Goal: Information Seeking & Learning: Learn about a topic

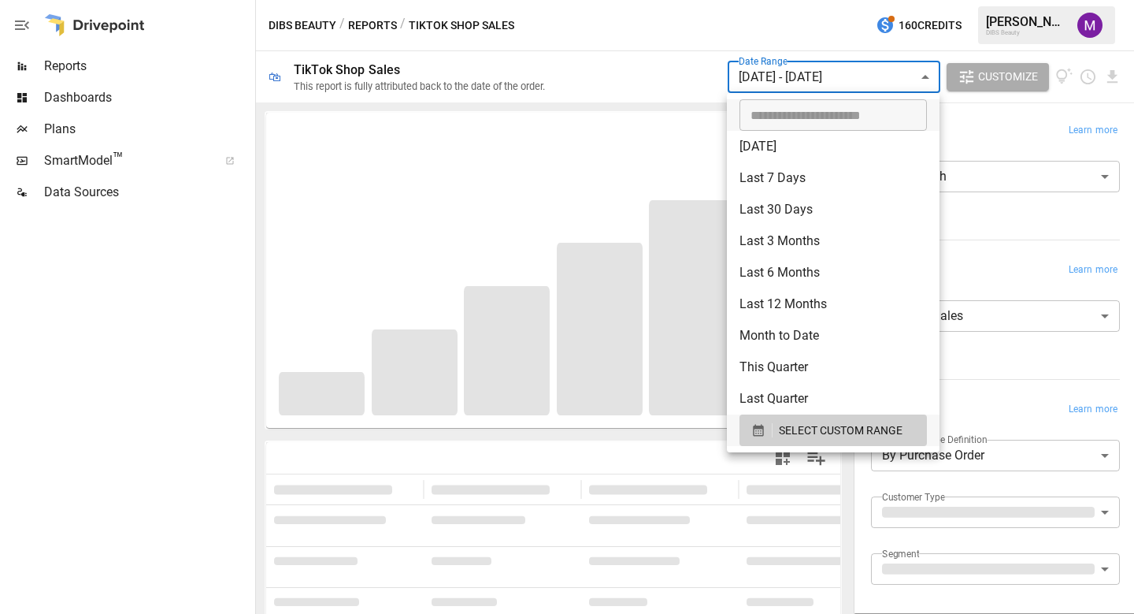
click at [803, 0] on body "**********" at bounding box center [567, 0] width 1134 height 0
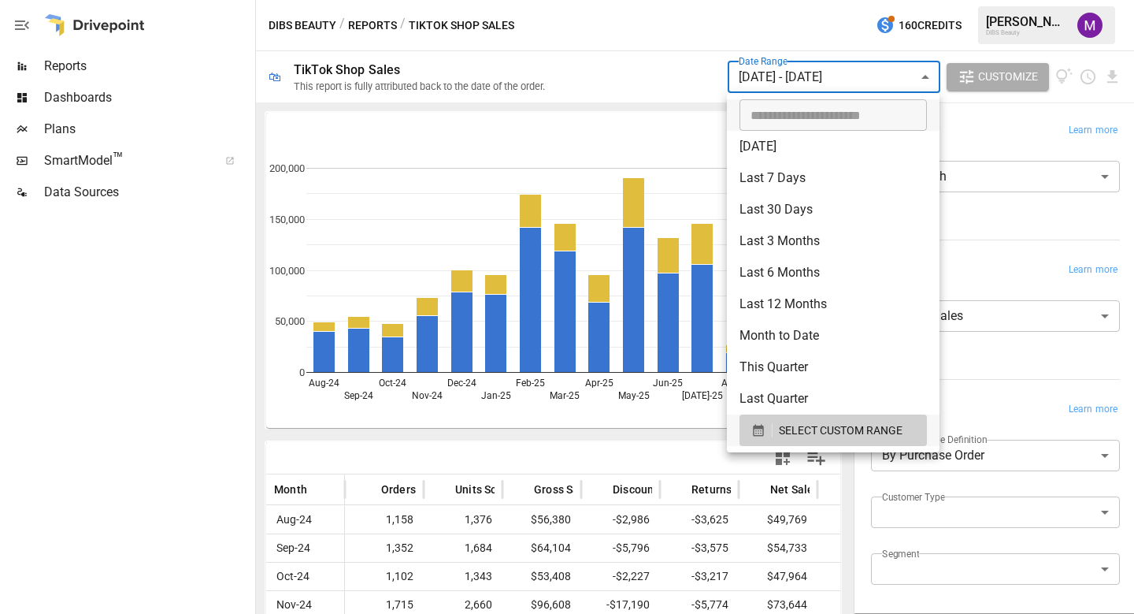
type input "**********"
click at [803, 121] on input "**********" at bounding box center [828, 115] width 176 height 32
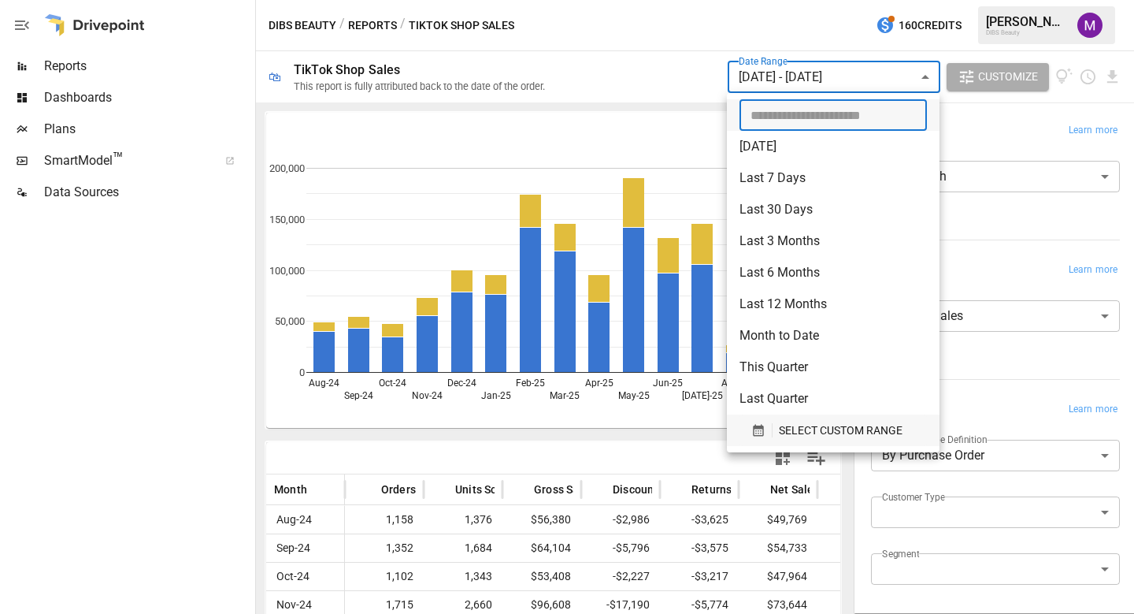
click at [810, 423] on span "SELECT CUSTOM RANGE" at bounding box center [841, 431] width 124 height 20
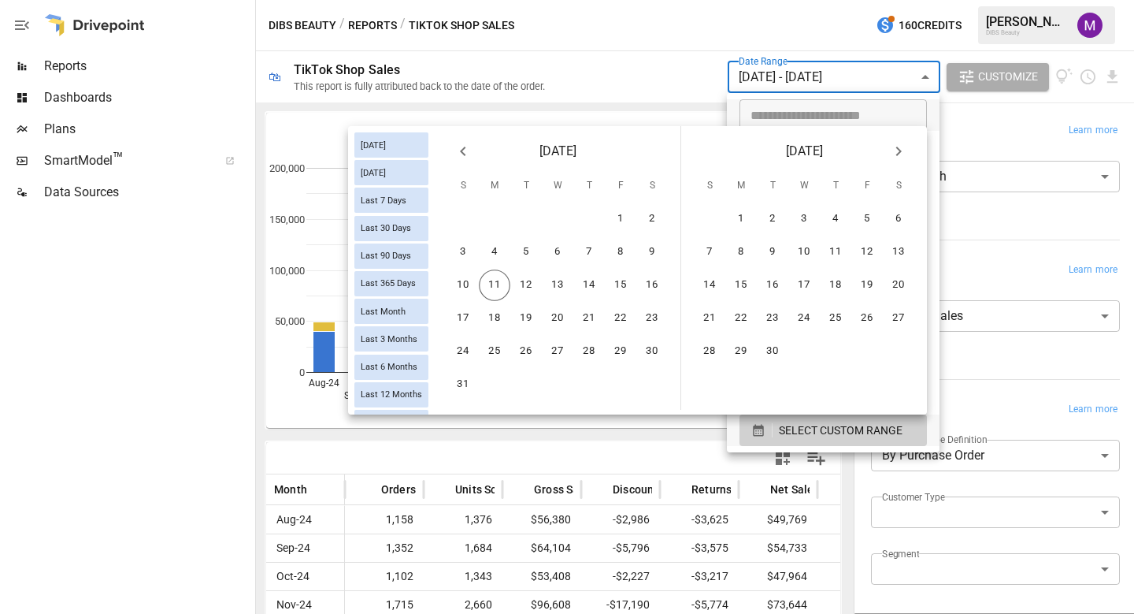
click at [465, 152] on icon "Previous month" at bounding box center [463, 151] width 19 height 19
click at [514, 217] on button "1" at bounding box center [526, 219] width 32 height 32
click at [582, 352] on button "31" at bounding box center [590, 352] width 32 height 32
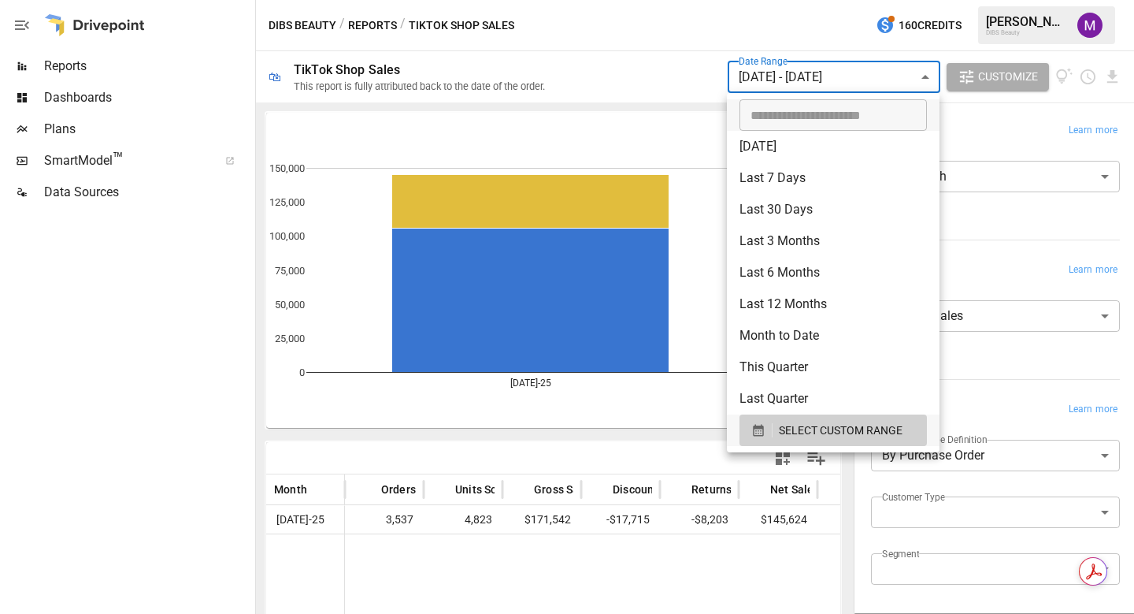
click at [633, 570] on div at bounding box center [567, 307] width 1134 height 614
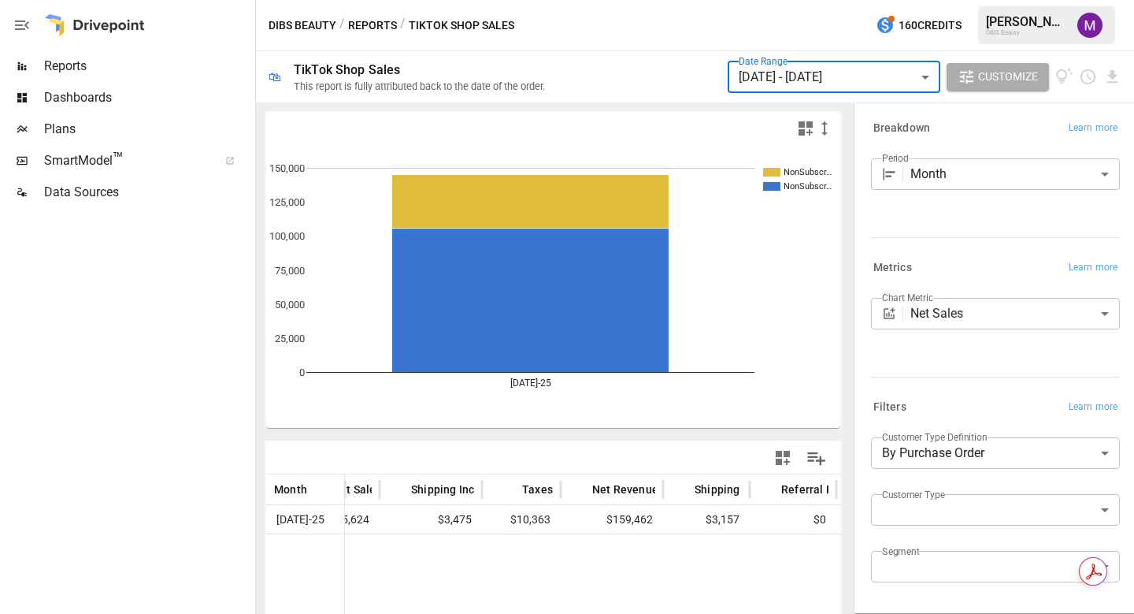
scroll to position [0, 461]
click at [375, 22] on button "Reports" at bounding box center [372, 26] width 49 height 20
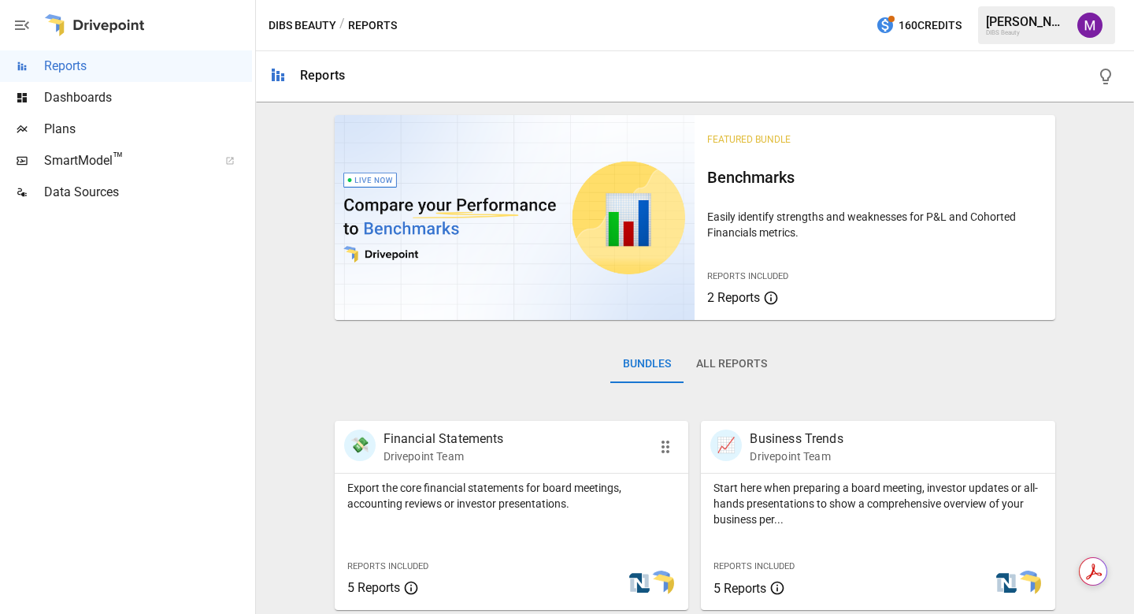
scroll to position [17, 0]
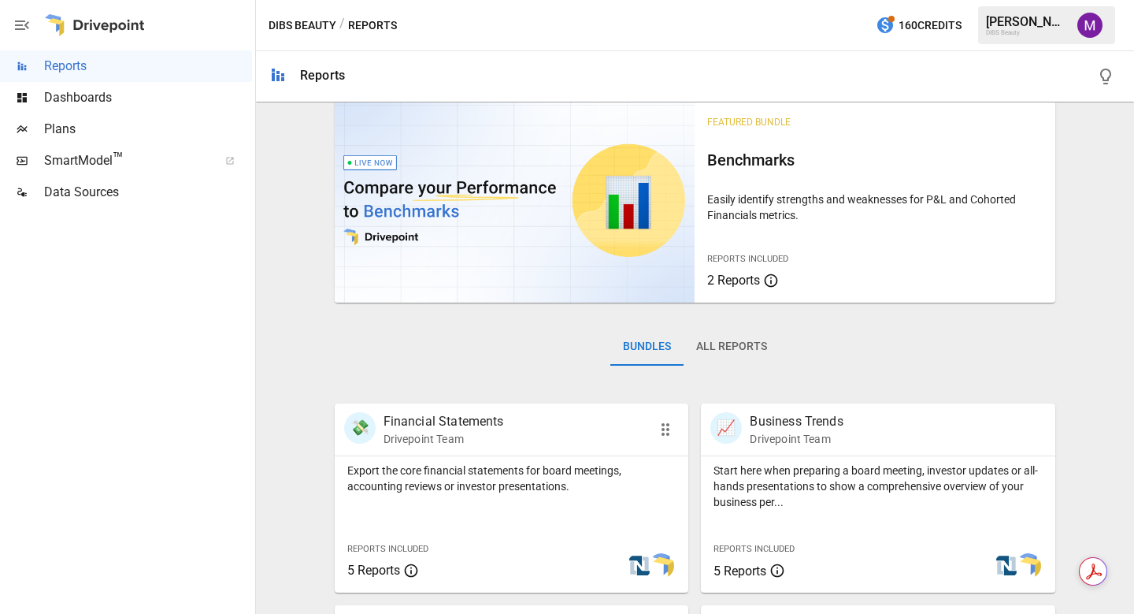
click at [421, 422] on p "Financial Statements" at bounding box center [444, 421] width 121 height 19
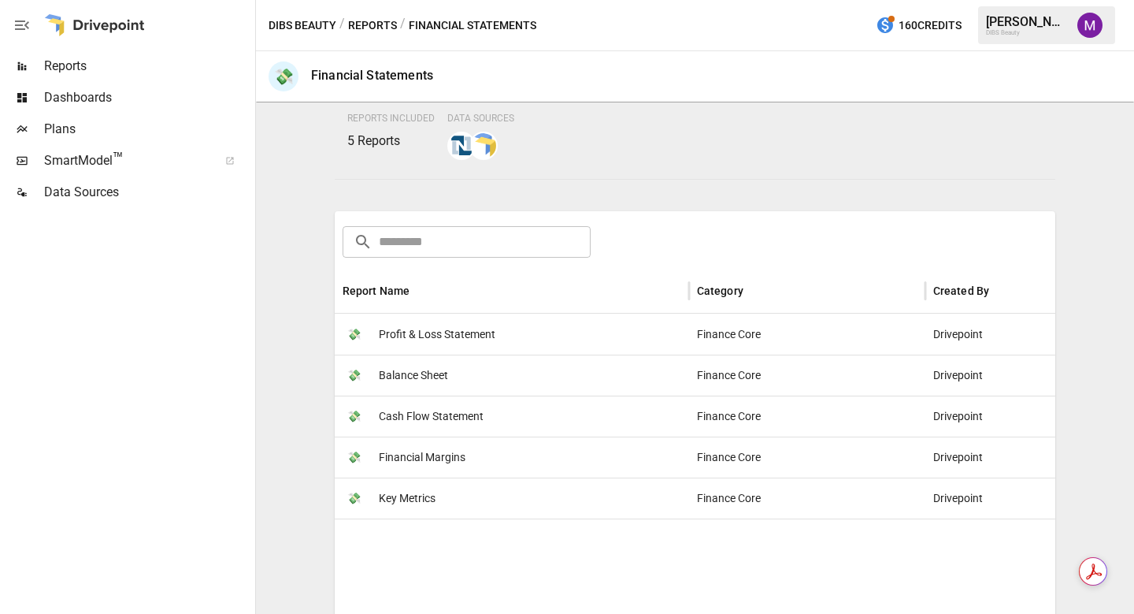
scroll to position [148, 0]
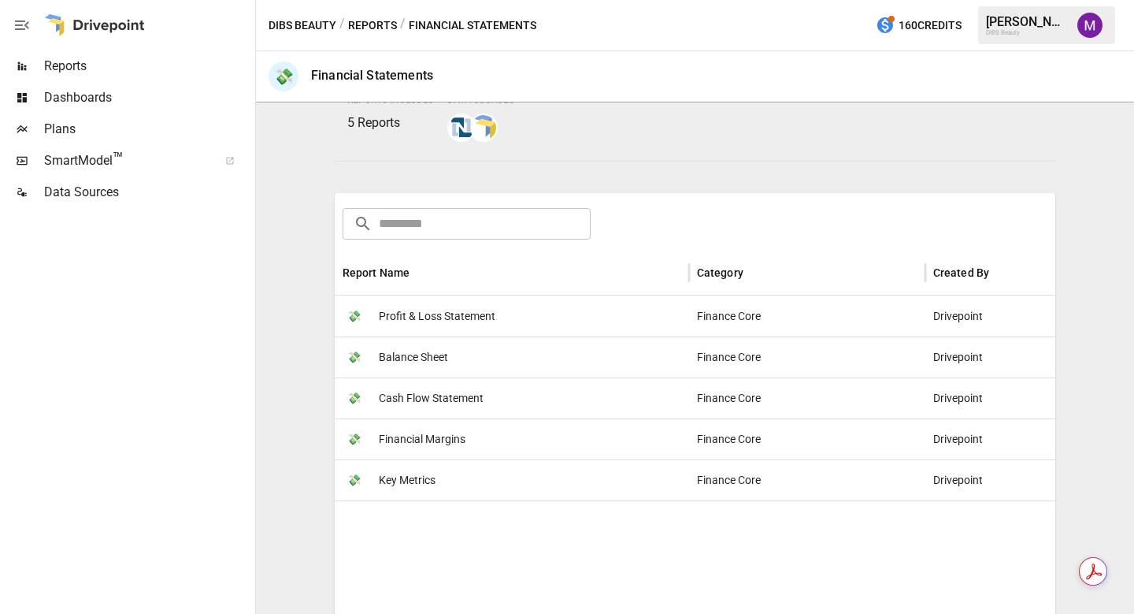
click at [377, 22] on button "Reports" at bounding box center [372, 26] width 49 height 20
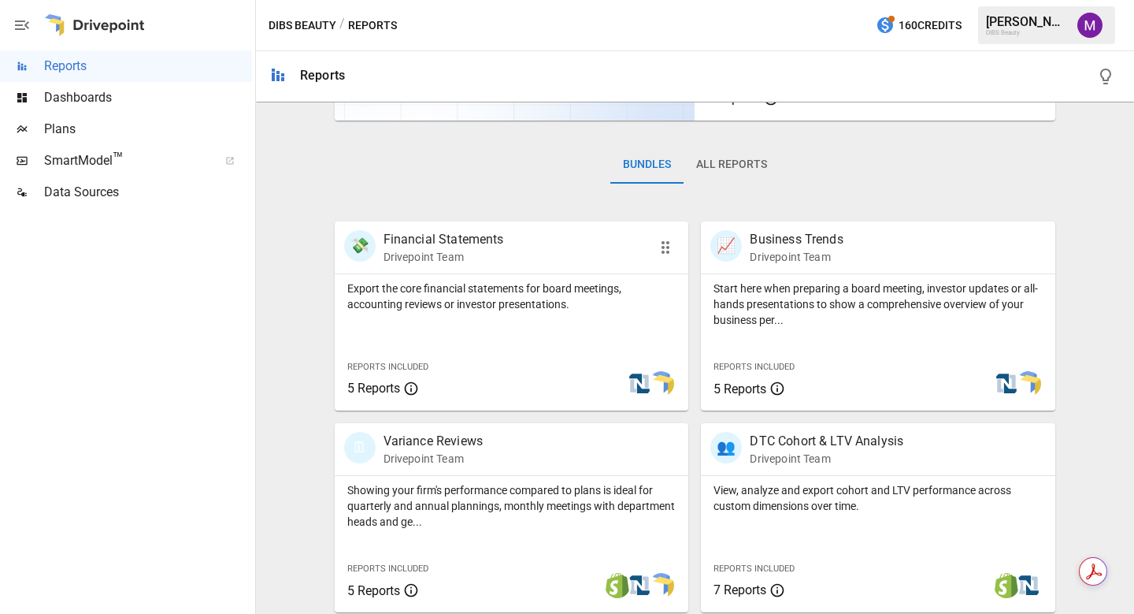
scroll to position [200, 0]
click at [796, 233] on p "Business Trends" at bounding box center [796, 238] width 93 height 19
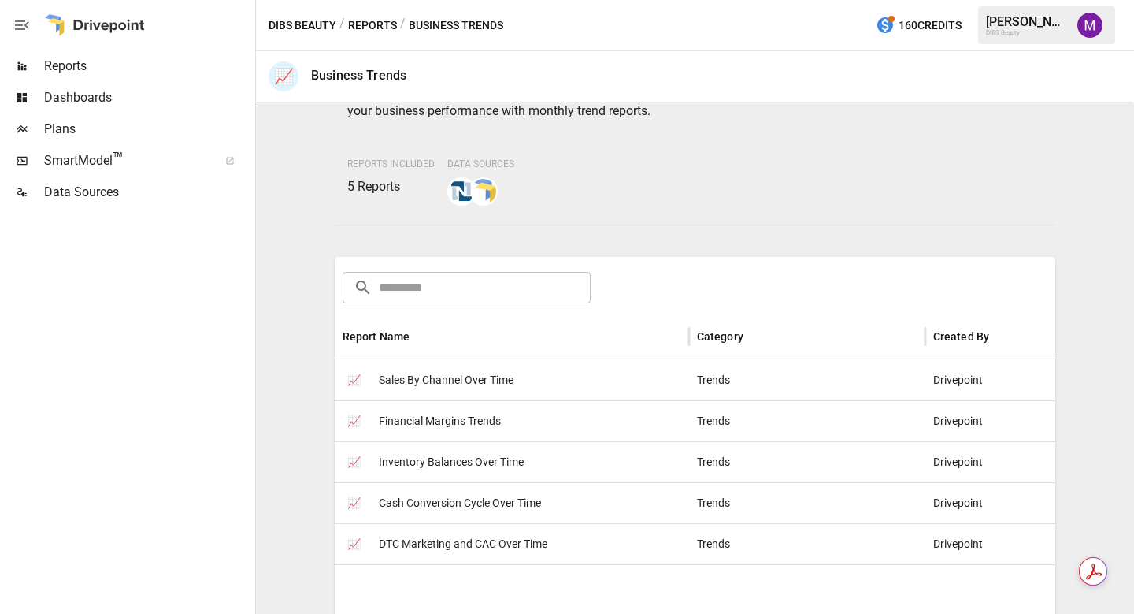
scroll to position [105, 0]
click at [500, 382] on span "Sales By Channel Over Time" at bounding box center [446, 378] width 135 height 40
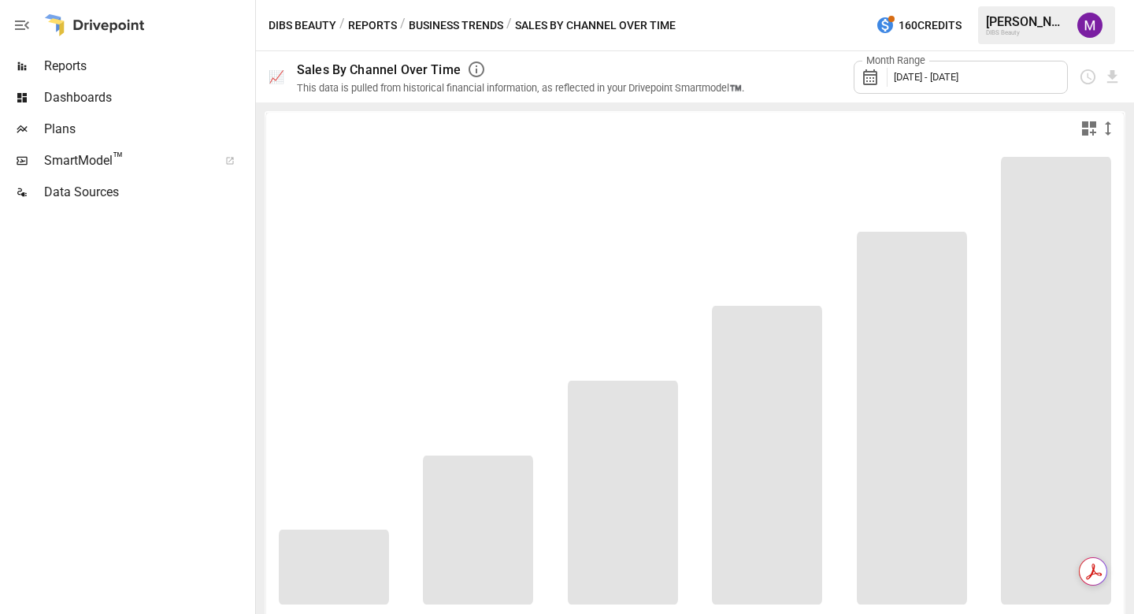
click at [419, 24] on button "Business Trends" at bounding box center [456, 26] width 95 height 20
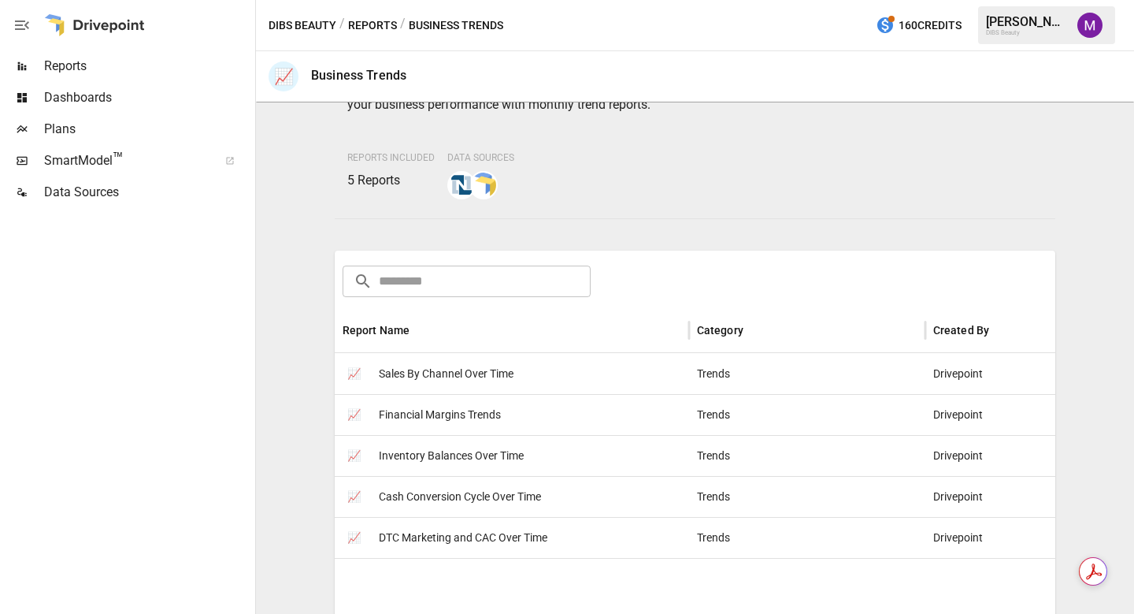
scroll to position [113, 0]
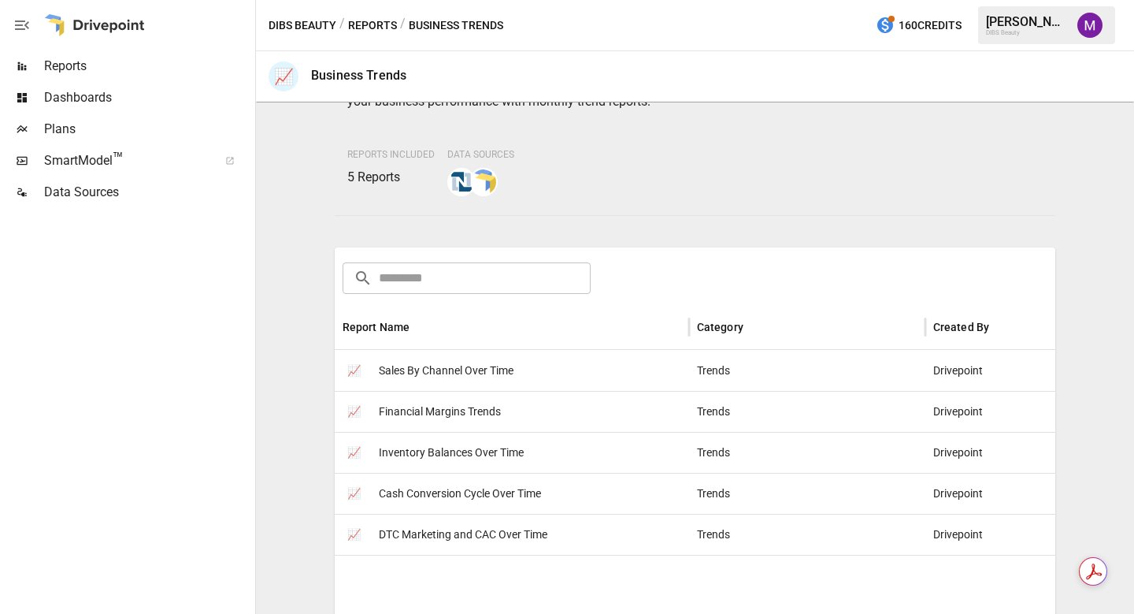
click at [458, 369] on span "Sales By Channel Over Time" at bounding box center [446, 371] width 135 height 40
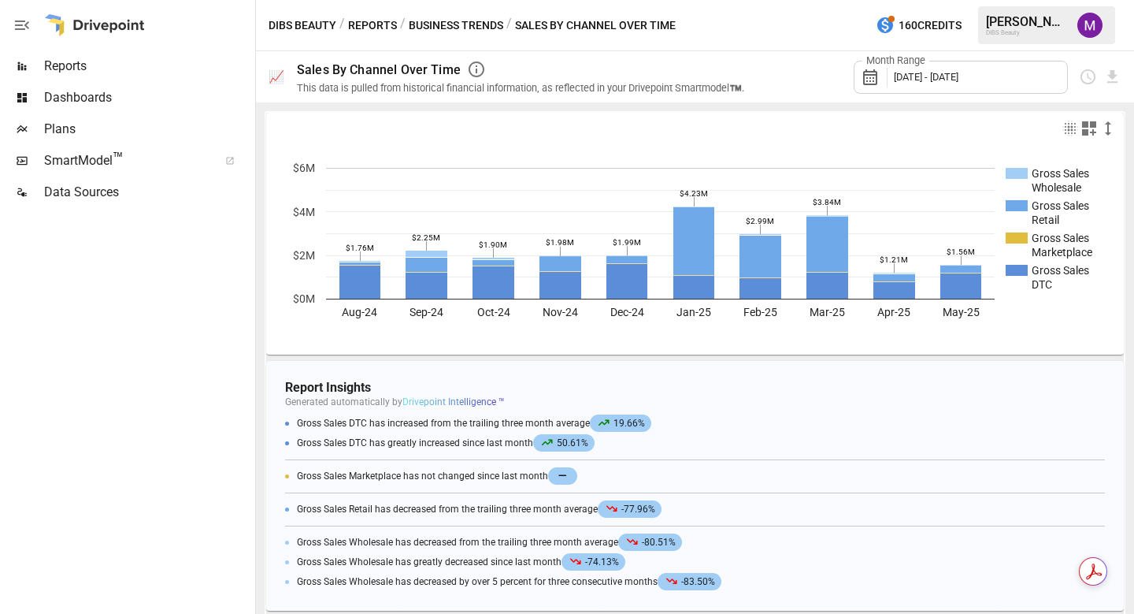
click at [451, 29] on button "Business Trends" at bounding box center [456, 26] width 95 height 20
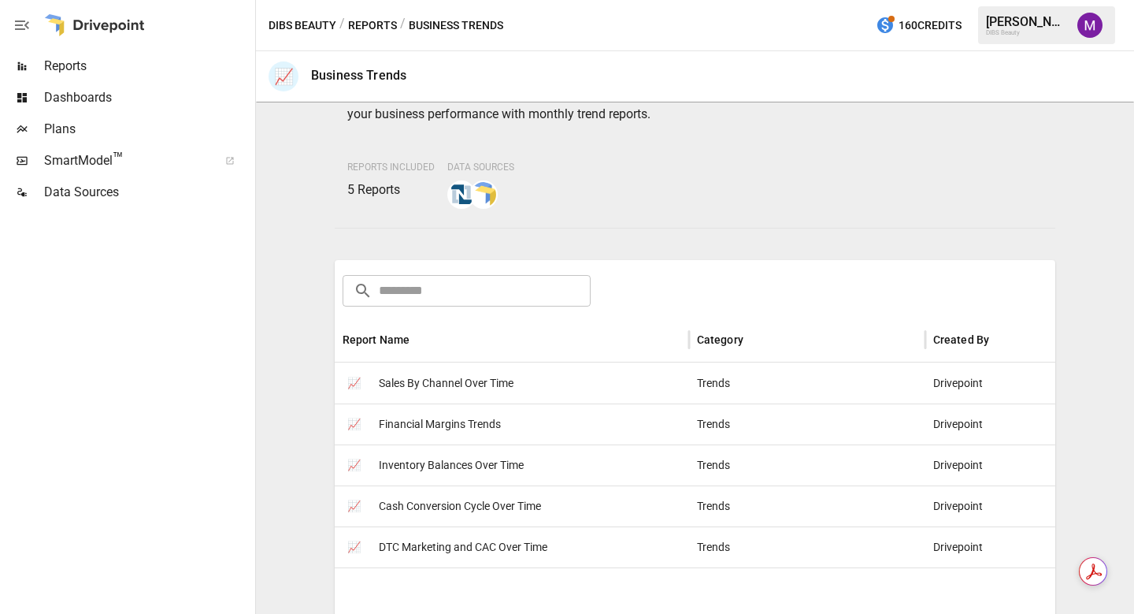
scroll to position [106, 0]
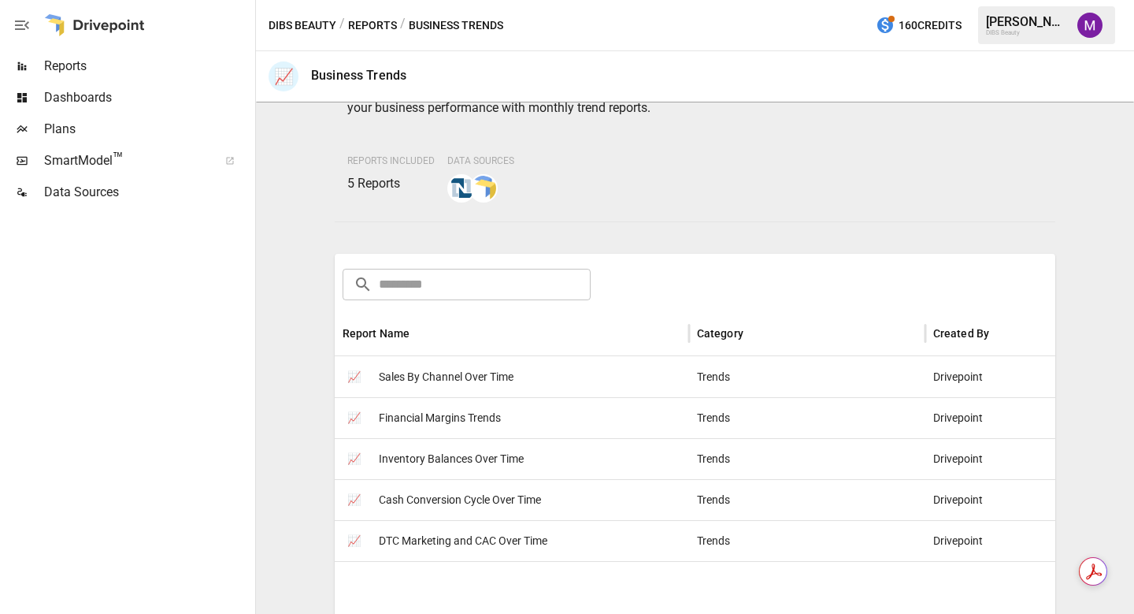
click at [494, 537] on span "DTC Marketing and CAC Over Time" at bounding box center [463, 541] width 169 height 40
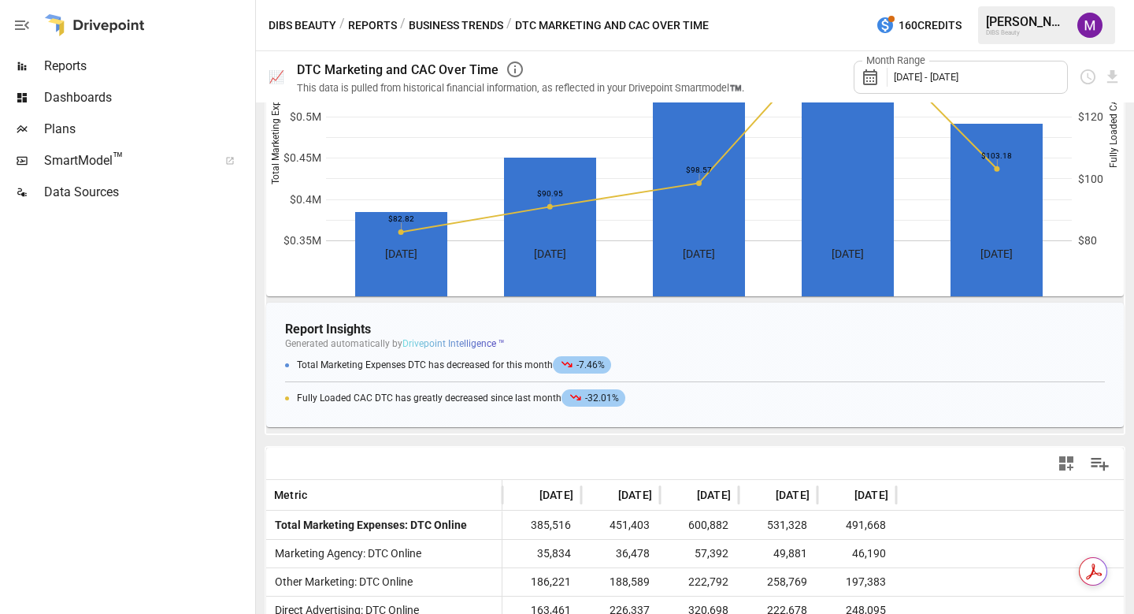
scroll to position [343, 0]
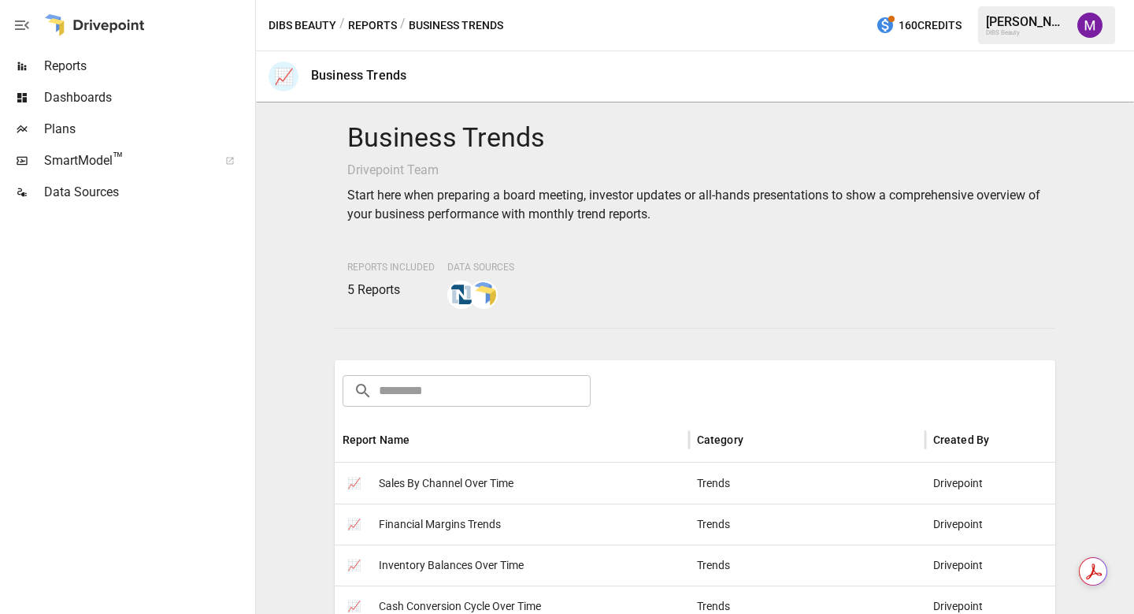
scroll to position [149, 0]
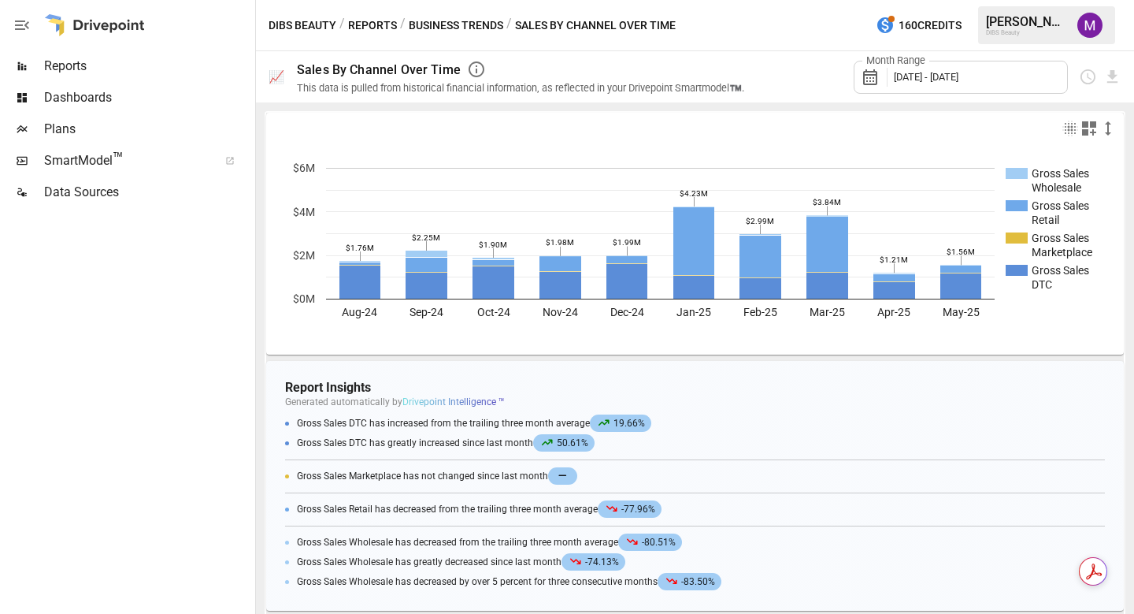
click at [373, 26] on button "Reports" at bounding box center [372, 26] width 49 height 20
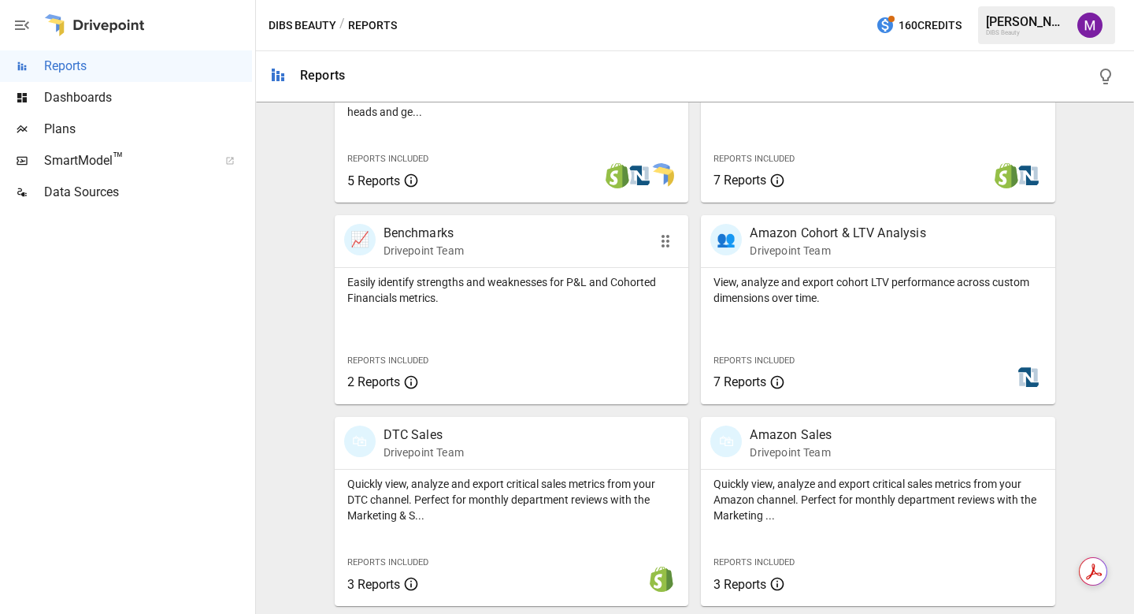
scroll to position [775, 0]
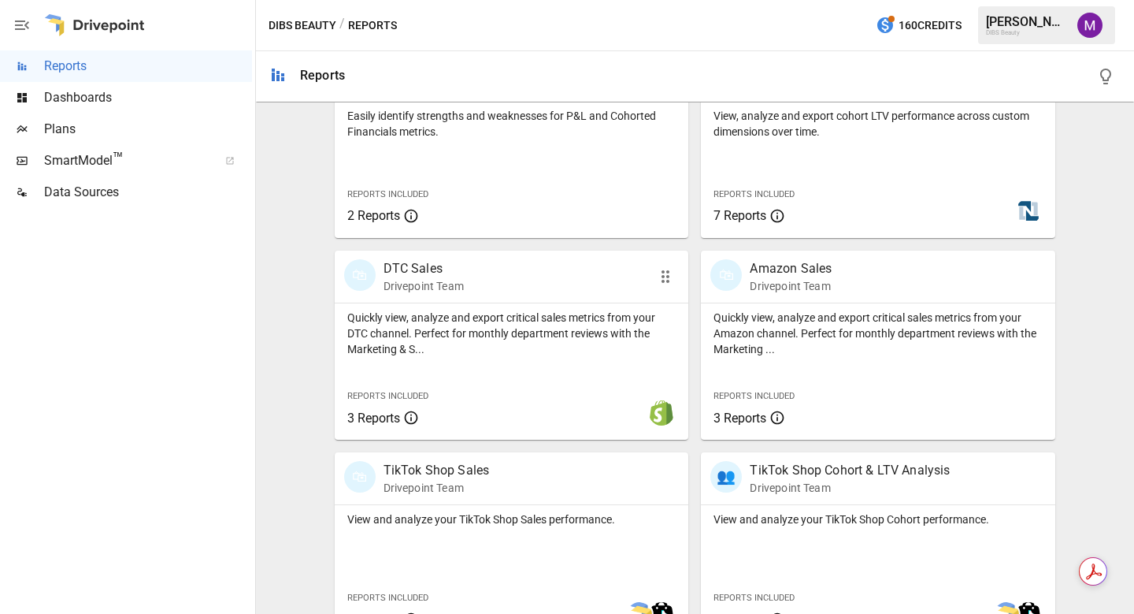
click at [412, 261] on p "DTC Sales" at bounding box center [424, 268] width 80 height 19
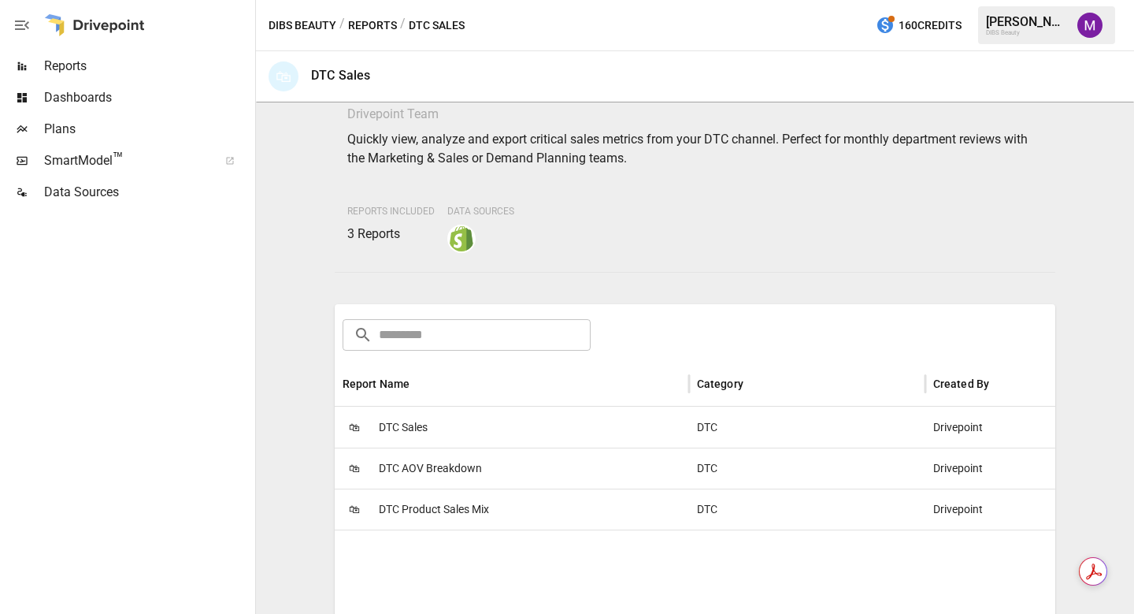
scroll to position [88, 0]
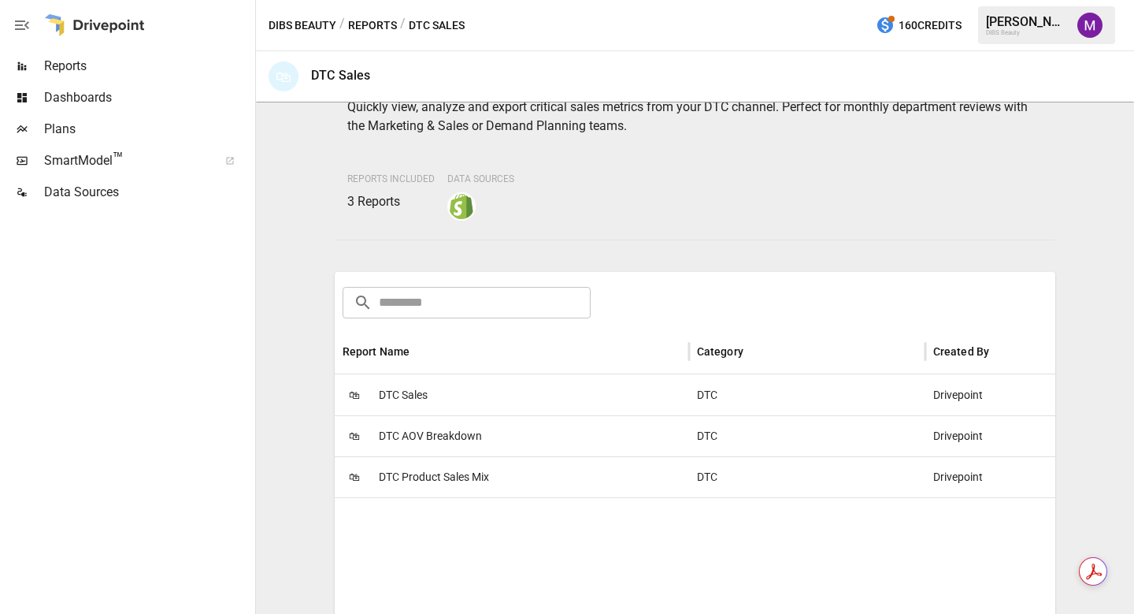
click at [403, 436] on span "DTC AOV Breakdown" at bounding box center [430, 436] width 103 height 40
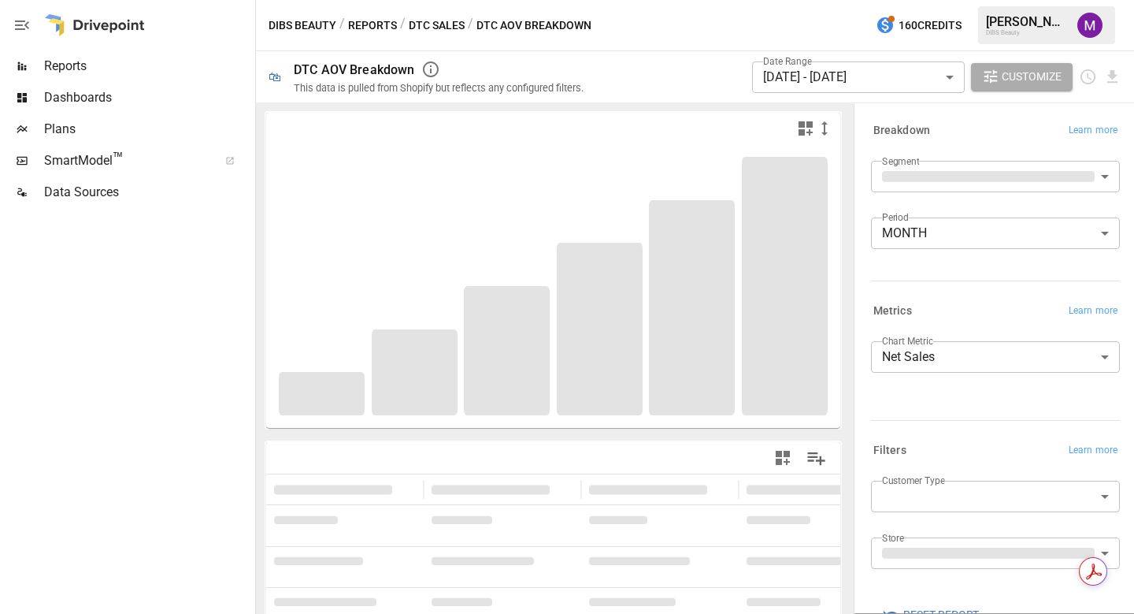
click at [837, 0] on body "Reports Dashboards Plans SmartModel ™ Data Sources DIBS Beauty / Reports / DTC …" at bounding box center [567, 0] width 1134 height 0
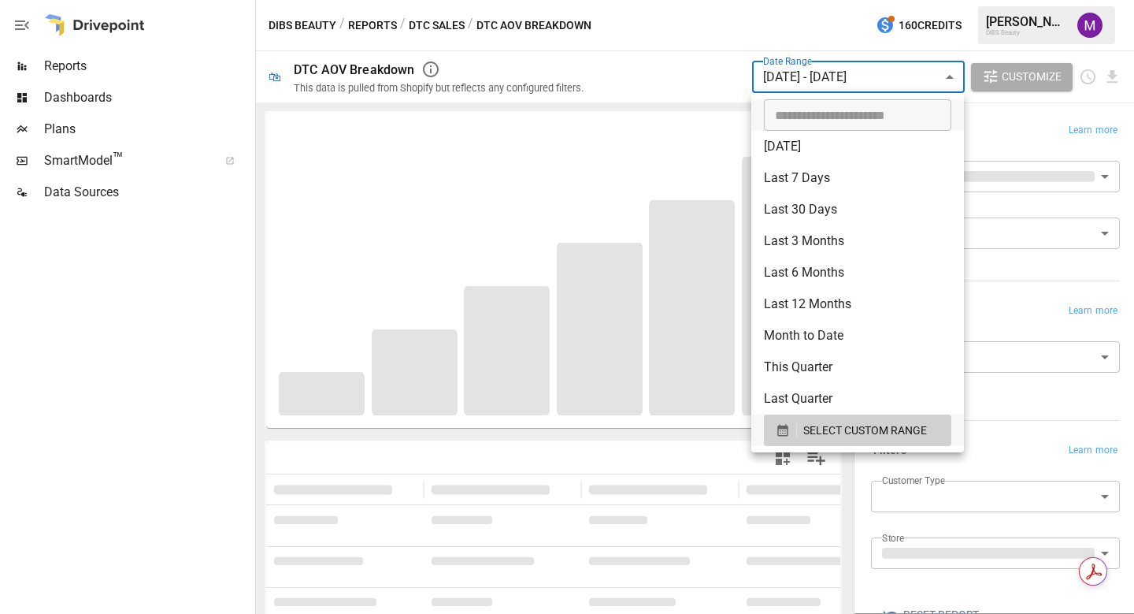
type input "**********"
click at [837, 122] on input "**********" at bounding box center [852, 115] width 176 height 32
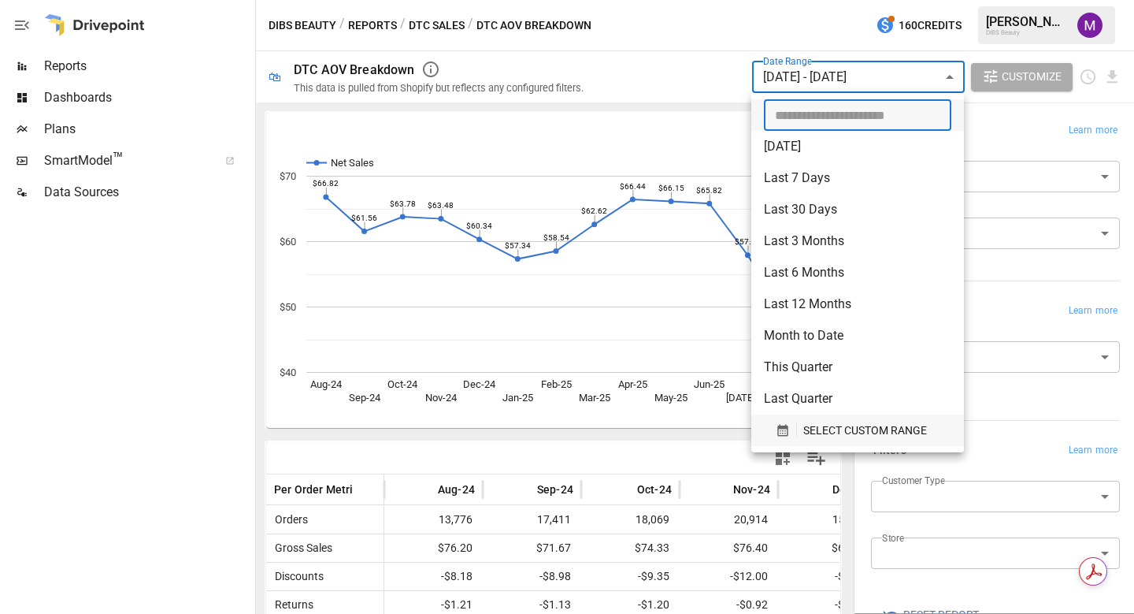
click at [839, 436] on span "SELECT CUSTOM RANGE" at bounding box center [866, 431] width 124 height 20
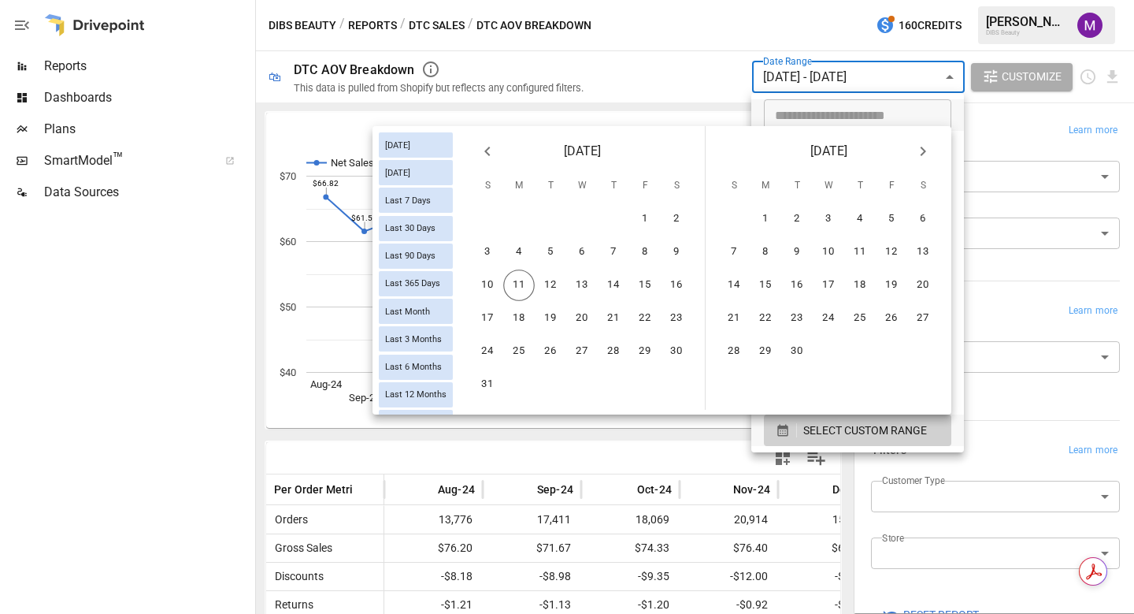
click at [488, 153] on icon "Previous month" at bounding box center [487, 151] width 6 height 9
click at [547, 217] on button "1" at bounding box center [551, 219] width 32 height 32
click at [610, 346] on button "31" at bounding box center [614, 352] width 32 height 32
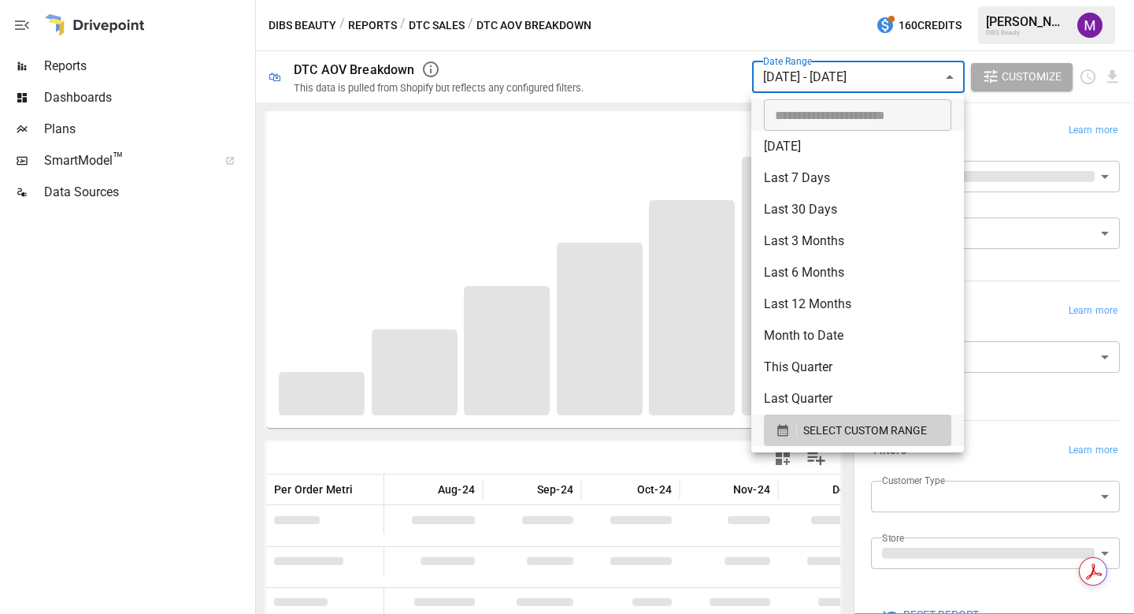
click at [199, 471] on div at bounding box center [567, 307] width 1134 height 614
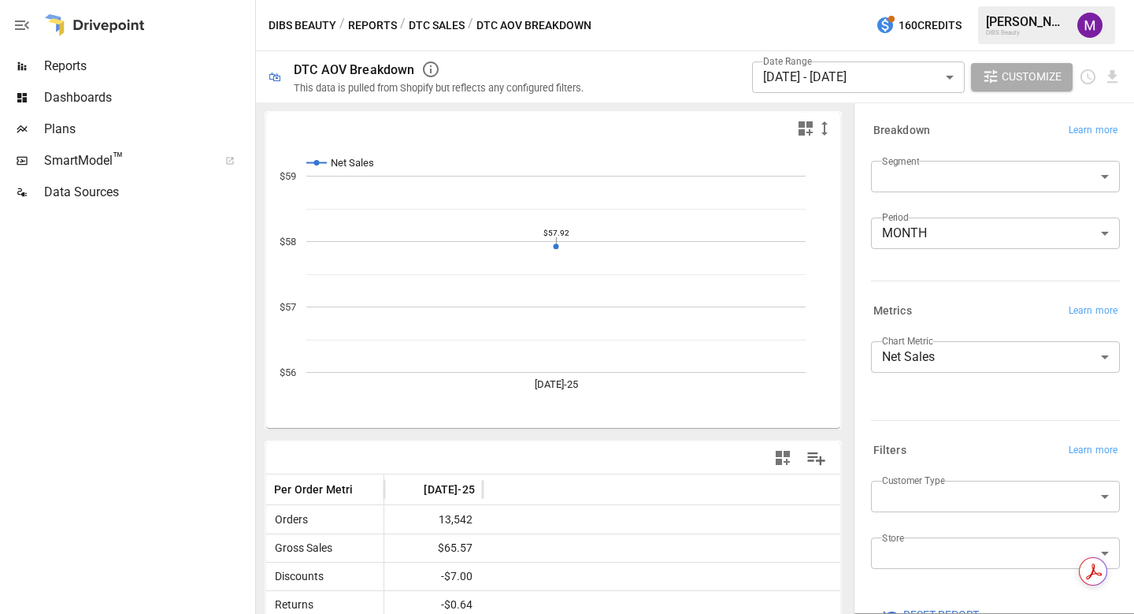
click at [437, 28] on button "DTC Sales" at bounding box center [437, 26] width 56 height 20
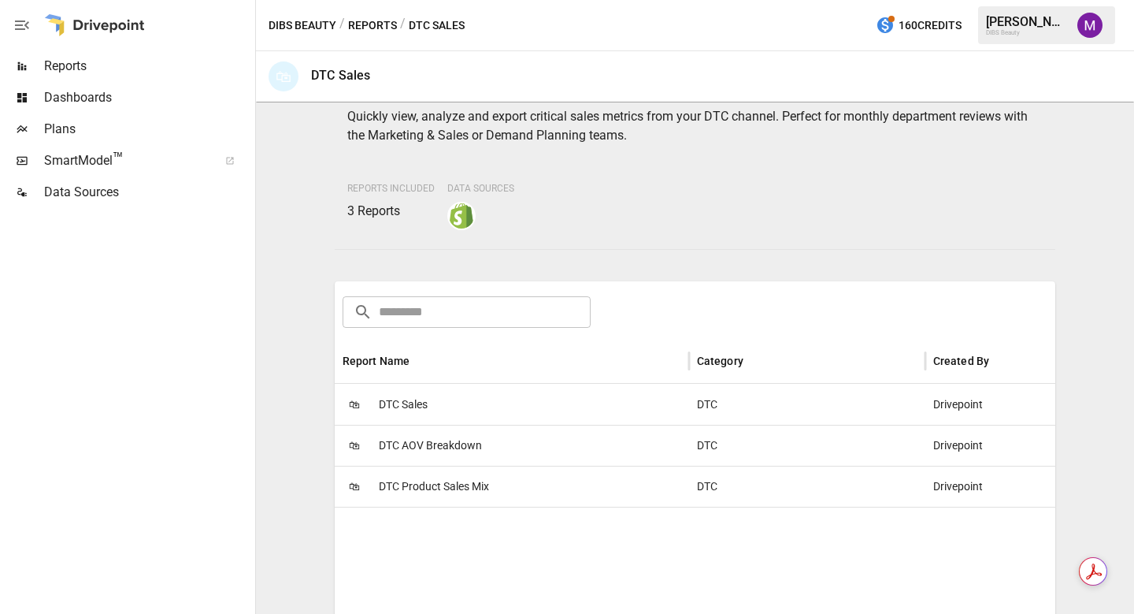
scroll to position [84, 0]
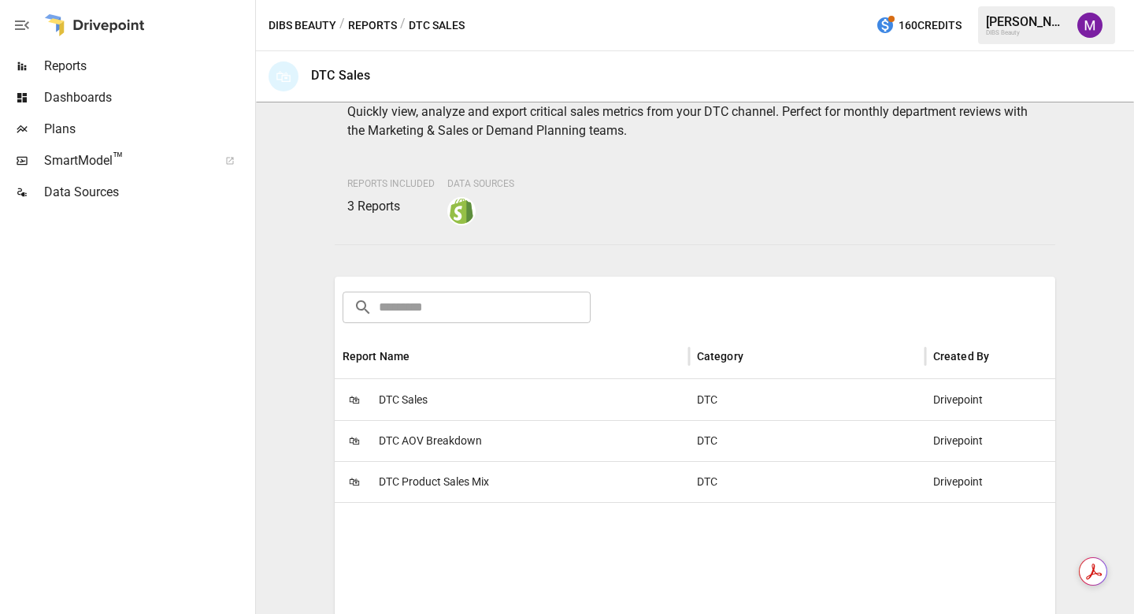
click at [396, 392] on span "DTC Sales" at bounding box center [403, 400] width 49 height 40
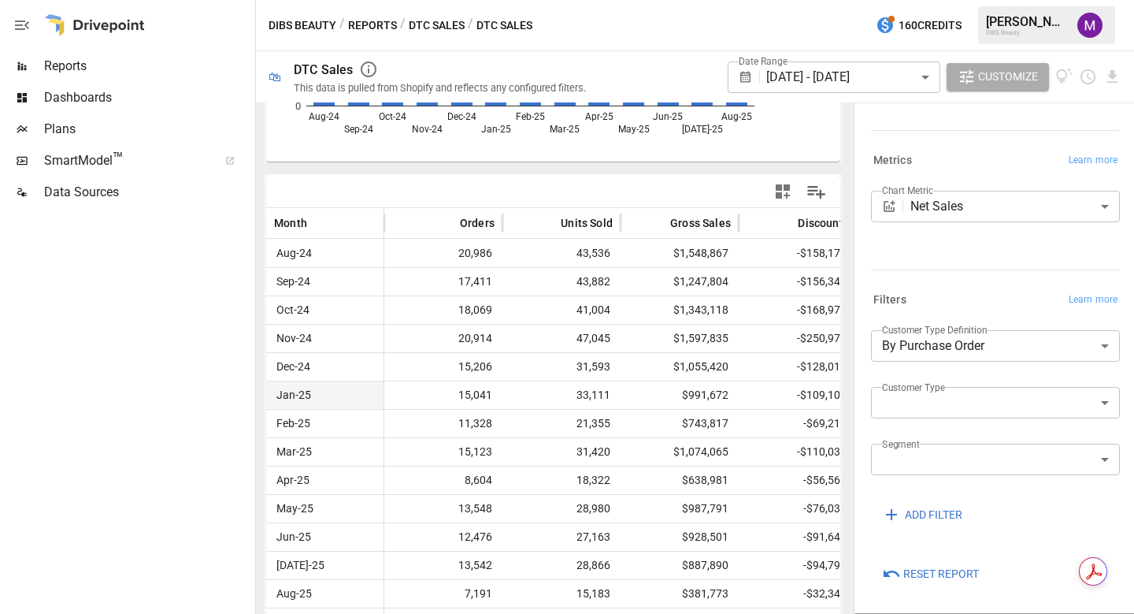
scroll to position [270, 0]
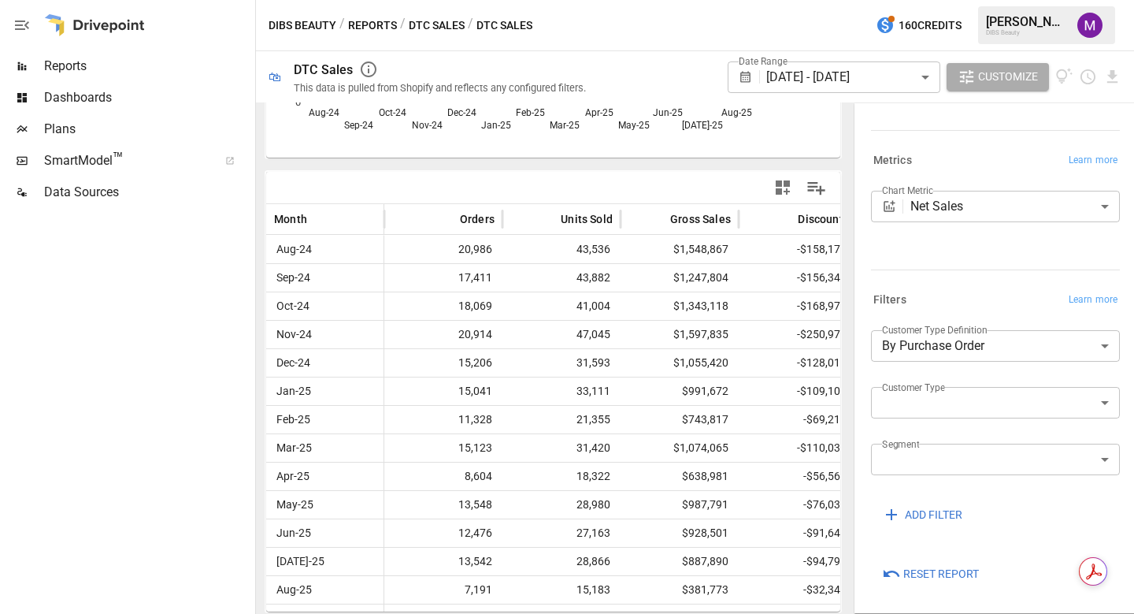
click at [18, 22] on icon "button" at bounding box center [22, 25] width 19 height 19
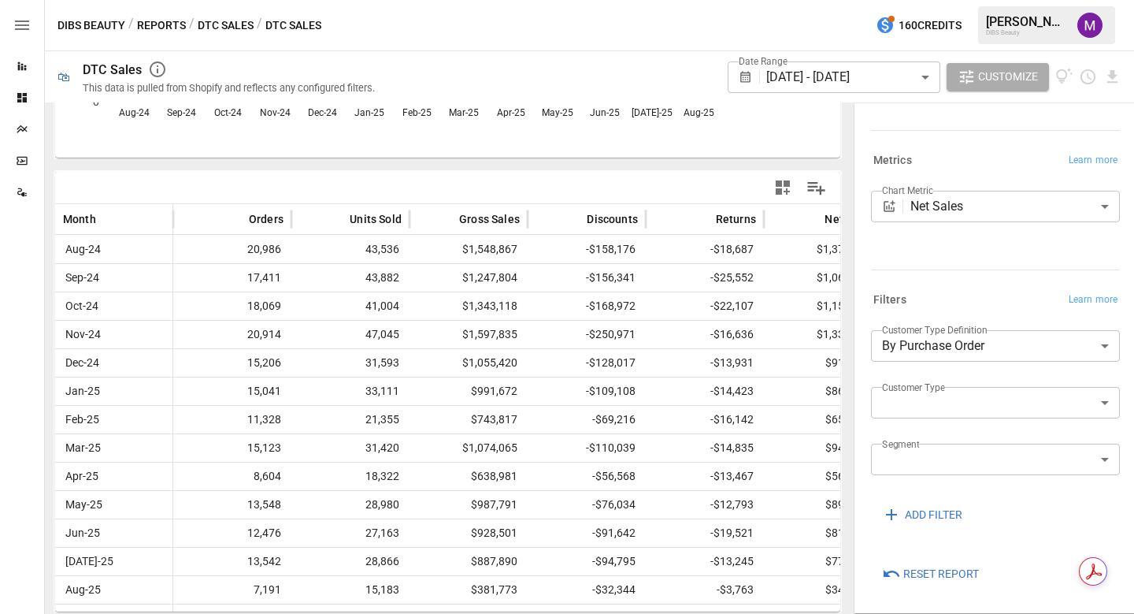
click at [18, 22] on icon "button" at bounding box center [22, 25] width 19 height 19
